Goal: Find specific page/section: Find specific page/section

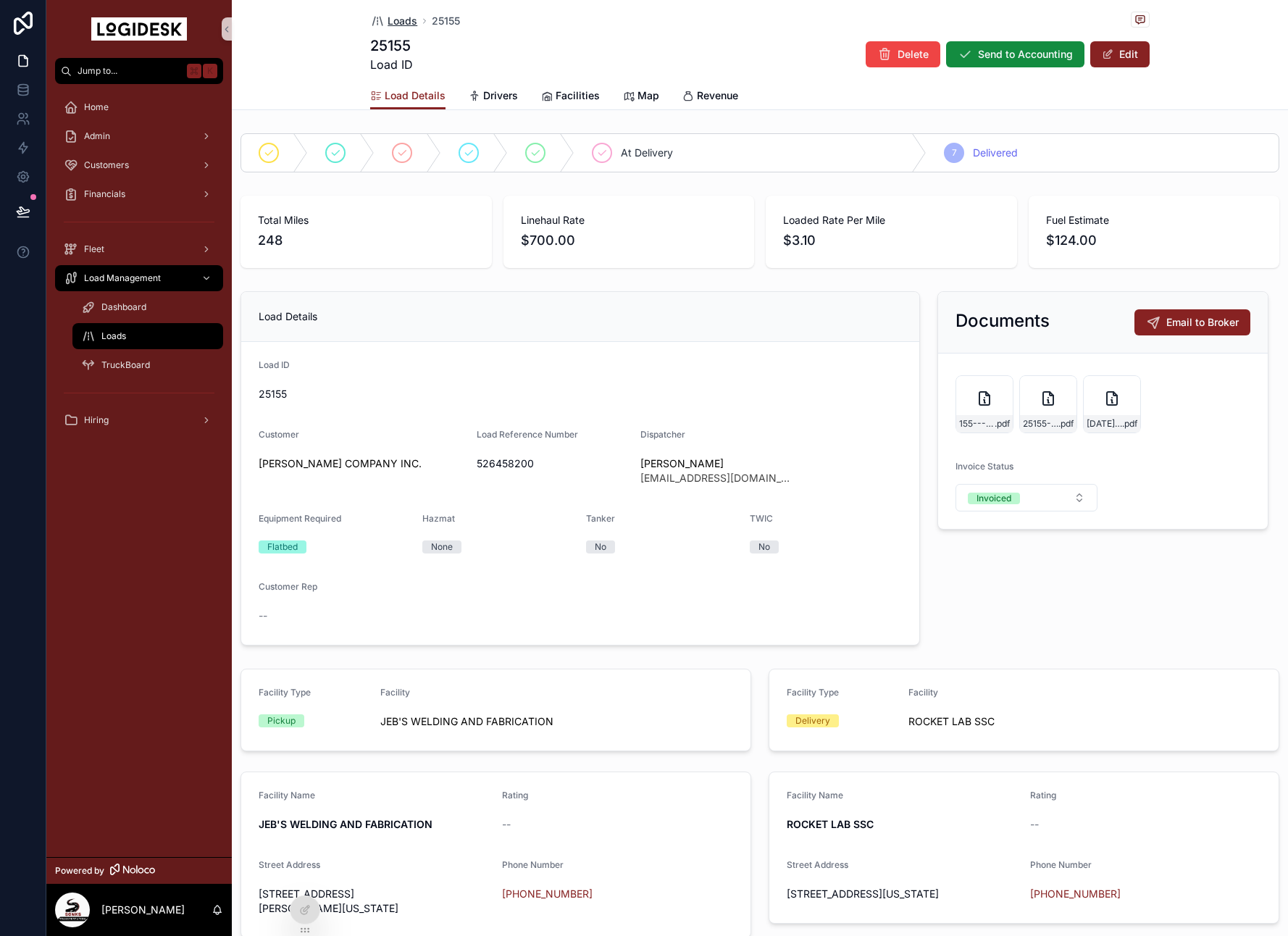
click at [391, 25] on span "Loads" at bounding box center [402, 20] width 29 height 14
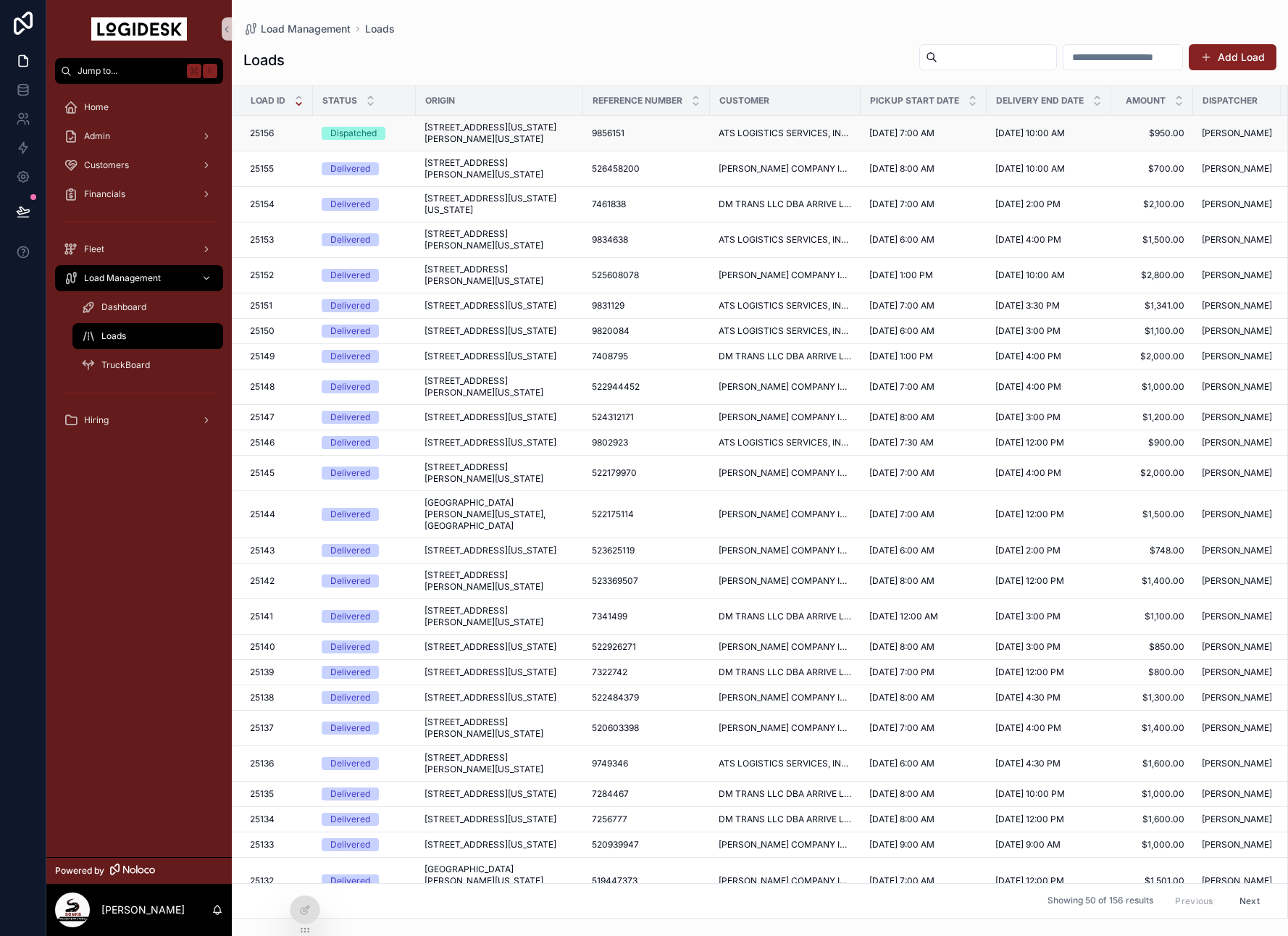
click at [488, 135] on span "[STREET_ADDRESS][US_STATE][PERSON_NAME][US_STATE]" at bounding box center [499, 133] width 150 height 23
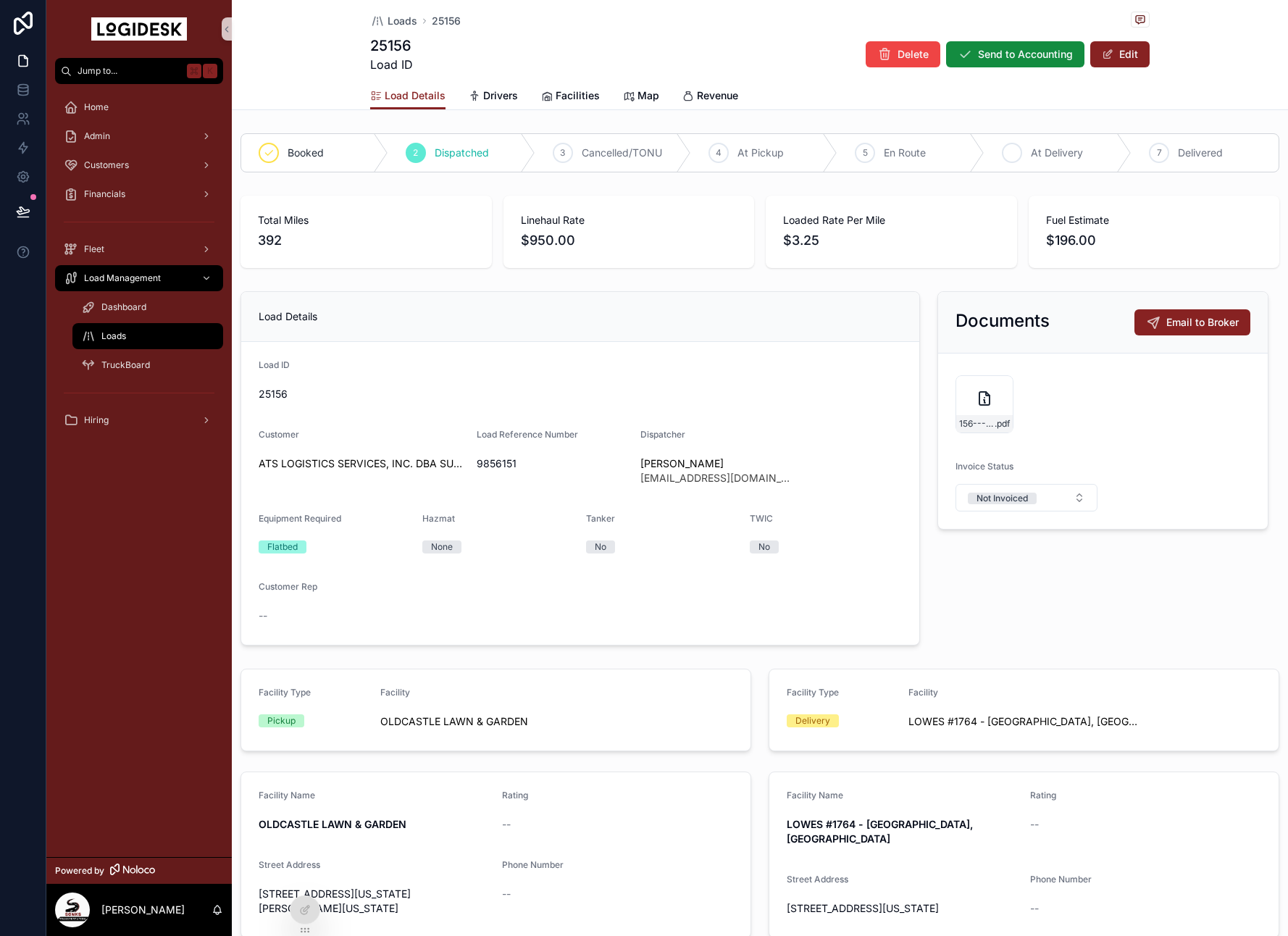
click at [1019, 150] on div "6" at bounding box center [1012, 153] width 20 height 20
click at [390, 23] on span "Loads" at bounding box center [402, 20] width 29 height 14
